Goal: Task Accomplishment & Management: Manage account settings

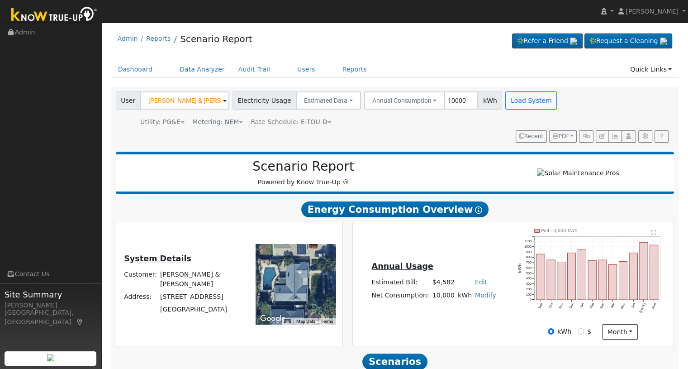
click at [271, 211] on h2 "Energy Consumption Overview Show Help" at bounding box center [395, 209] width 558 height 17
click at [615, 12] on link at bounding box center [606, 11] width 17 height 23
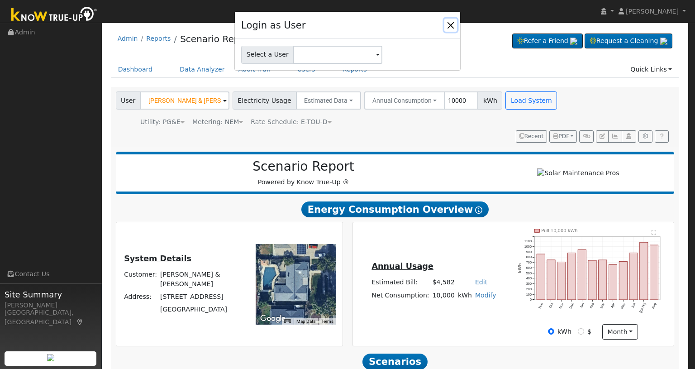
click at [452, 24] on button "Close" at bounding box center [450, 25] width 13 height 13
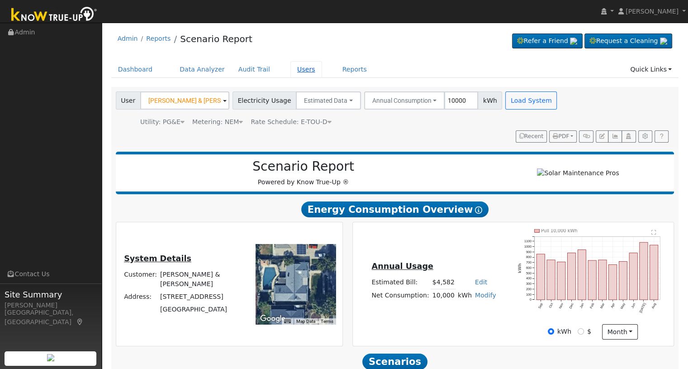
click at [297, 72] on link "Users" at bounding box center [306, 69] width 32 height 17
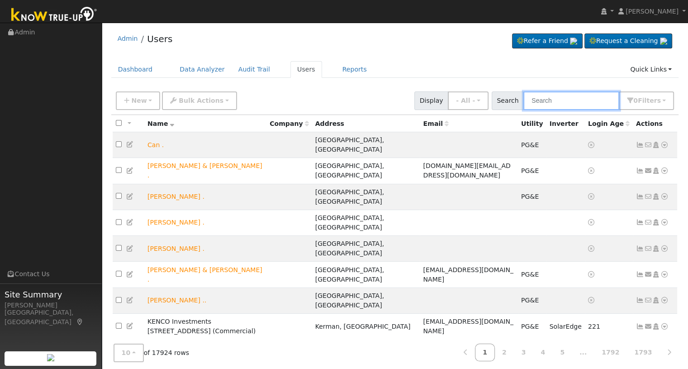
click at [587, 101] on input "text" at bounding box center [571, 100] width 96 height 19
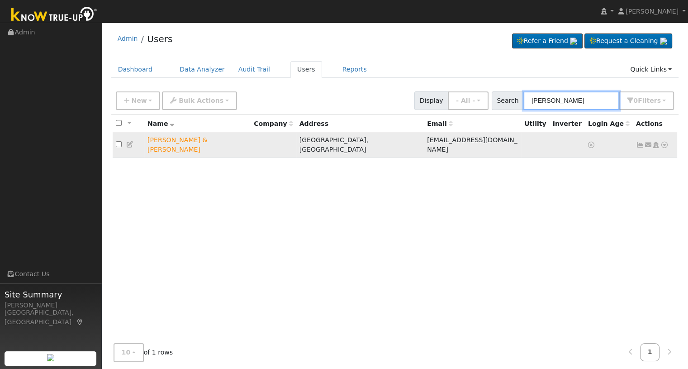
type input "linda silva"
click at [662, 142] on icon at bounding box center [664, 145] width 8 height 6
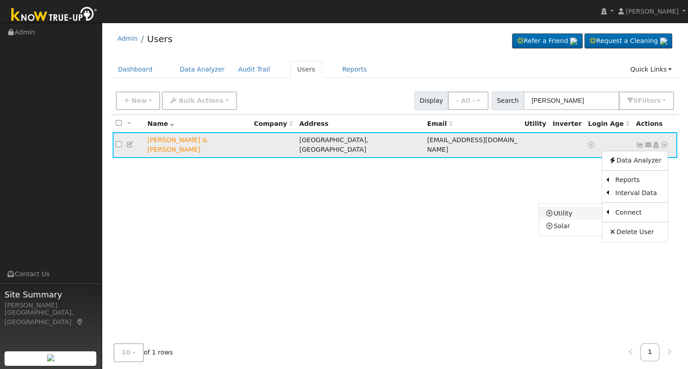
click at [577, 212] on link "Utility" at bounding box center [570, 213] width 63 height 13
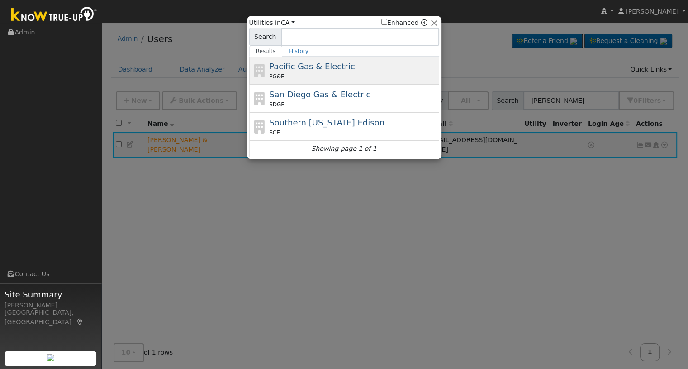
click at [283, 68] on span "Pacific Gas & Electric" at bounding box center [311, 65] width 85 height 9
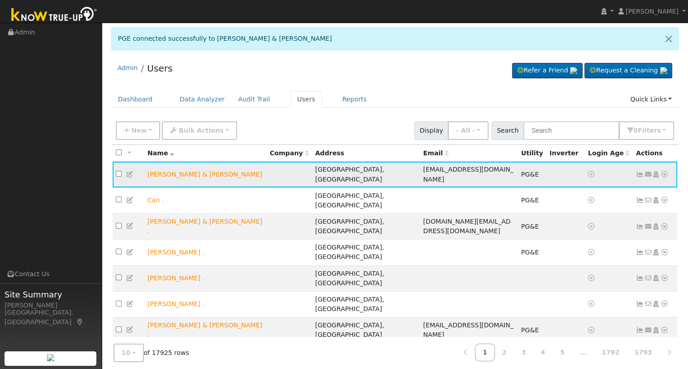
click at [664, 171] on icon at bounding box center [664, 174] width 8 height 6
click at [0, 0] on link "Scenario" at bounding box center [0, 0] width 0 height 0
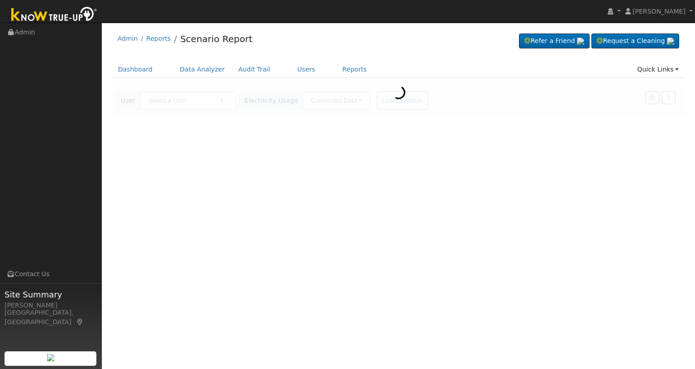
type input "[PERSON_NAME] & [PERSON_NAME]"
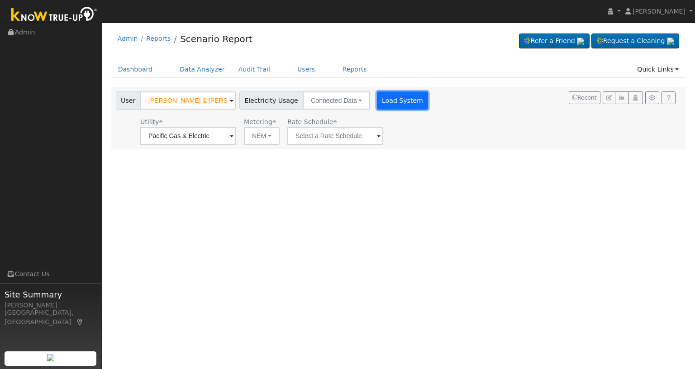
click at [394, 106] on button "Load System" at bounding box center [403, 100] width 52 height 18
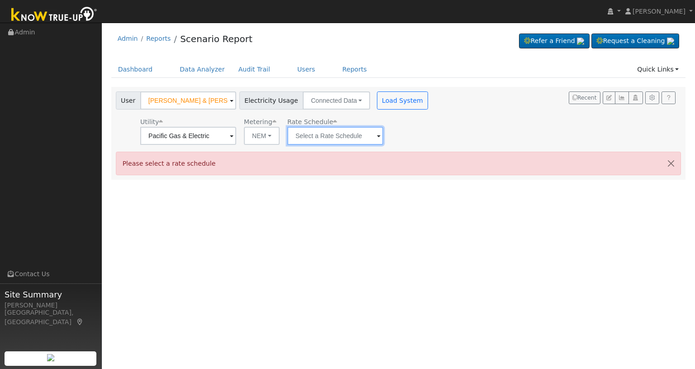
click at [335, 137] on input "text" at bounding box center [335, 136] width 96 height 18
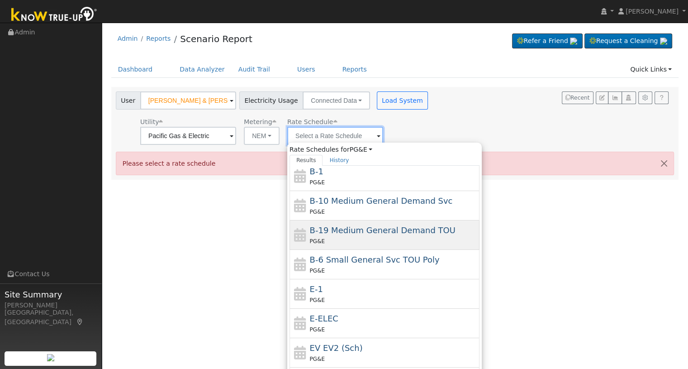
scroll to position [120, 0]
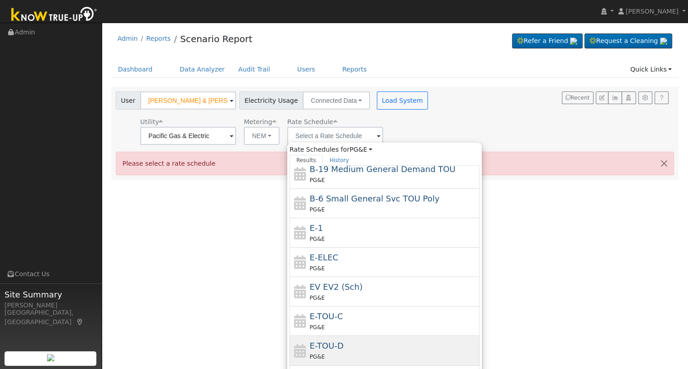
click at [317, 343] on span "E-TOU-D" at bounding box center [327, 344] width 34 height 9
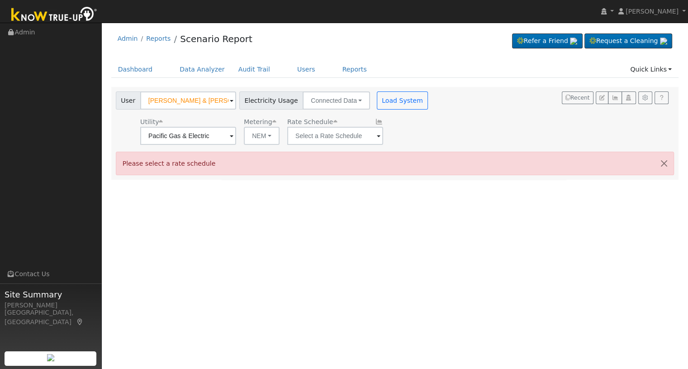
type input "E-TOU-D"
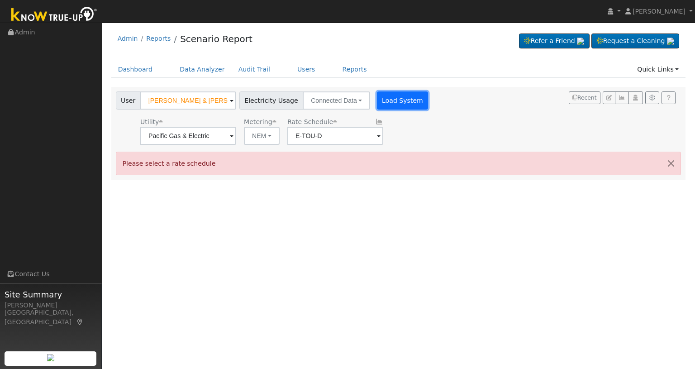
click at [400, 100] on button "Load System" at bounding box center [403, 100] width 52 height 18
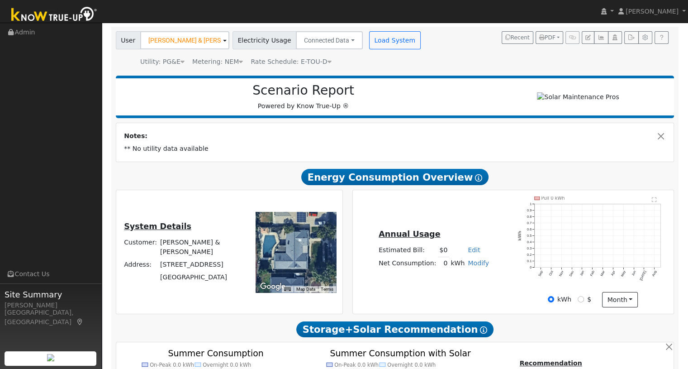
scroll to position [0, 0]
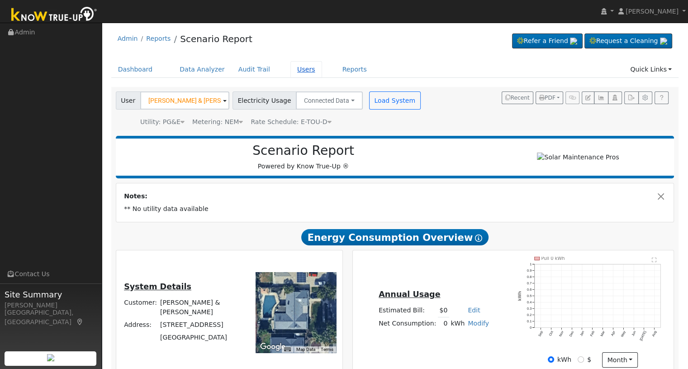
click at [290, 72] on link "Users" at bounding box center [306, 69] width 32 height 17
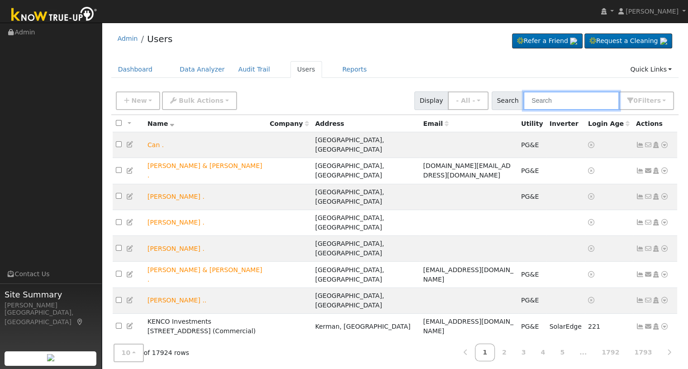
click at [579, 104] on input "text" at bounding box center [571, 100] width 96 height 19
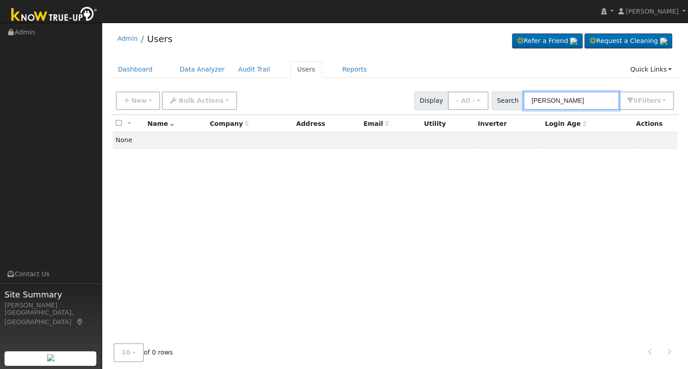
click at [550, 101] on input "[PERSON_NAME]" at bounding box center [571, 100] width 96 height 19
click at [568, 99] on input "[PERSON_NAME]" at bounding box center [571, 100] width 96 height 19
click at [551, 100] on input "[PERSON_NAME]" at bounding box center [571, 100] width 96 height 19
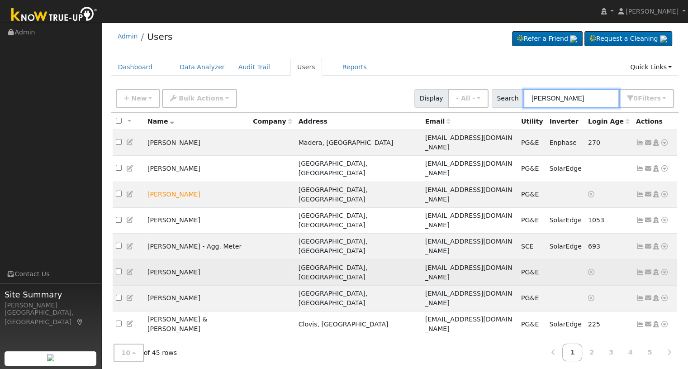
scroll to position [3, 0]
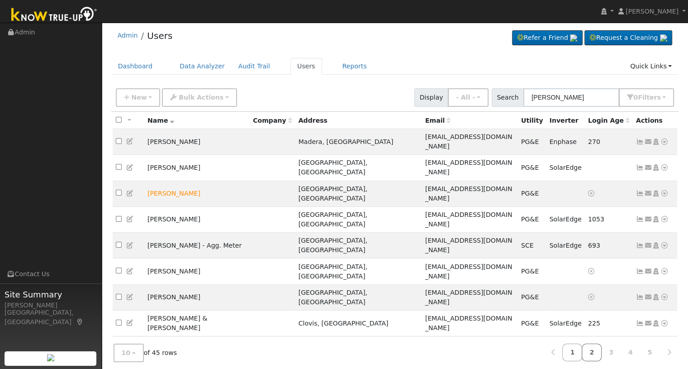
click at [591, 350] on link "2" at bounding box center [591, 352] width 20 height 18
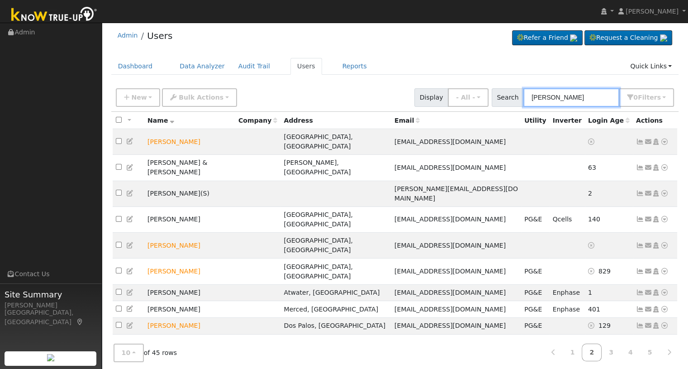
click at [531, 96] on input "[PERSON_NAME]" at bounding box center [571, 97] width 96 height 19
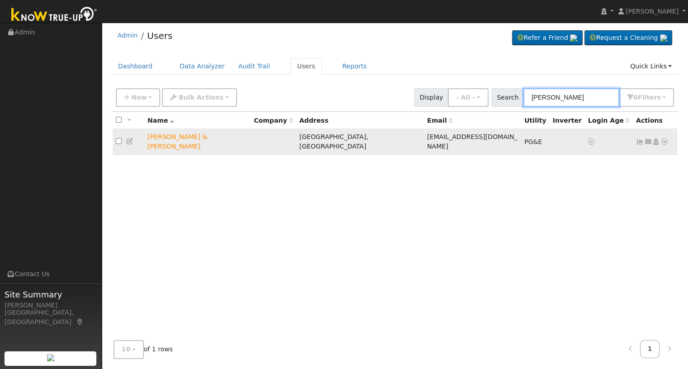
type input "[PERSON_NAME]"
click at [657, 138] on icon at bounding box center [656, 141] width 8 height 6
